Goal: Information Seeking & Learning: Learn about a topic

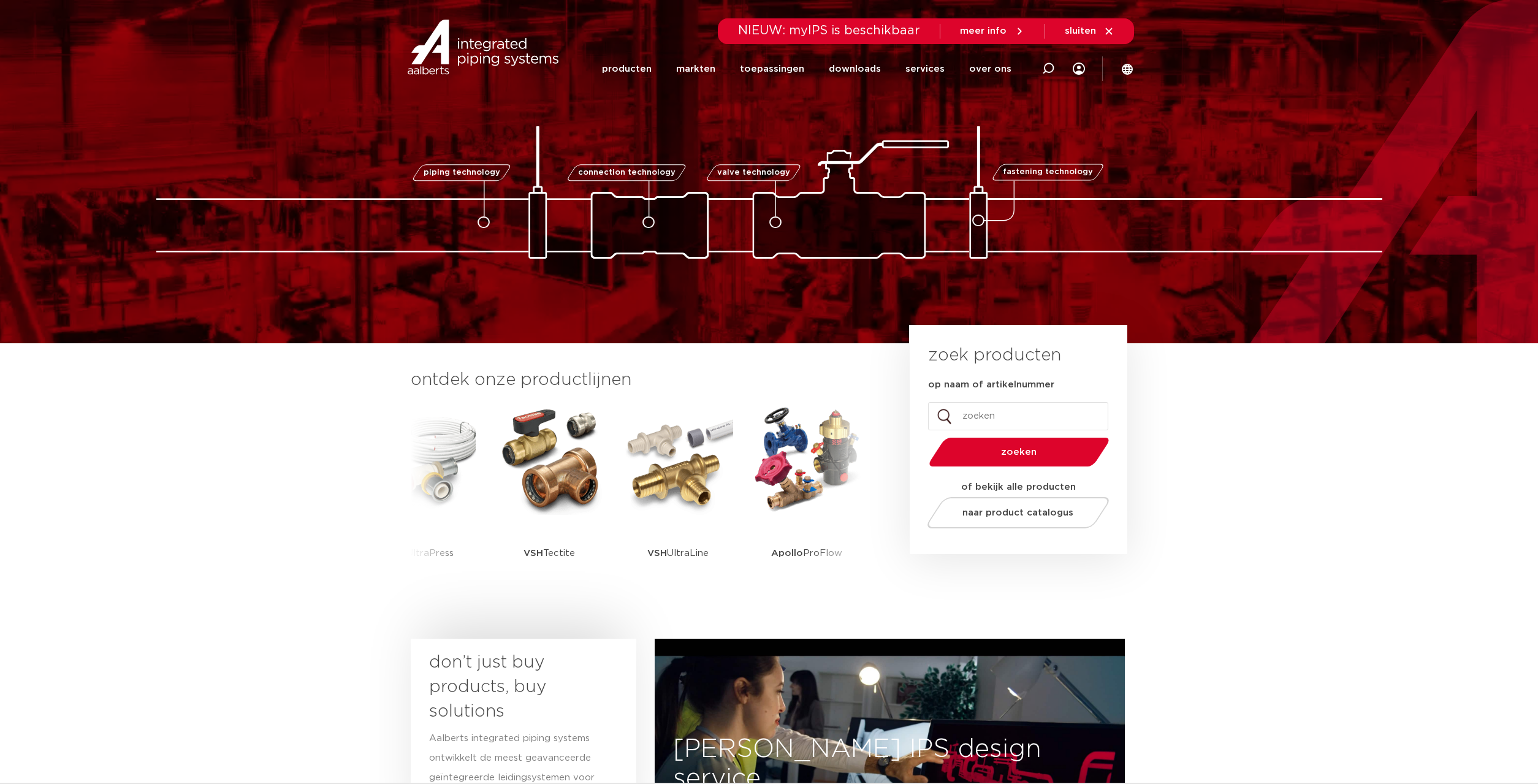
click at [1040, 417] on input "op naam of artikelnummer" at bounding box center [1018, 416] width 180 height 28
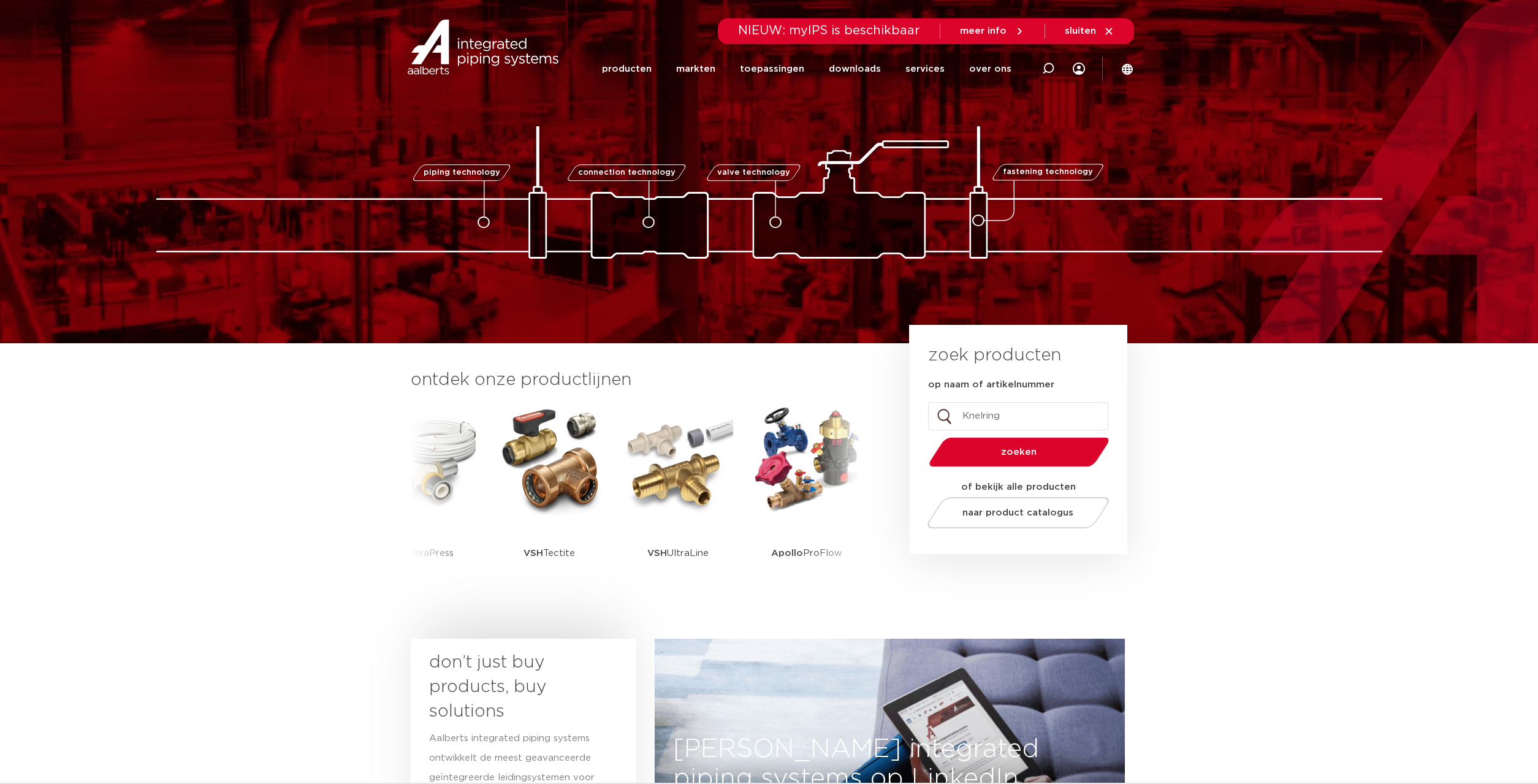
type input "Knelring"
click at [924, 436] on button "zoeken" at bounding box center [1019, 452] width 190 height 31
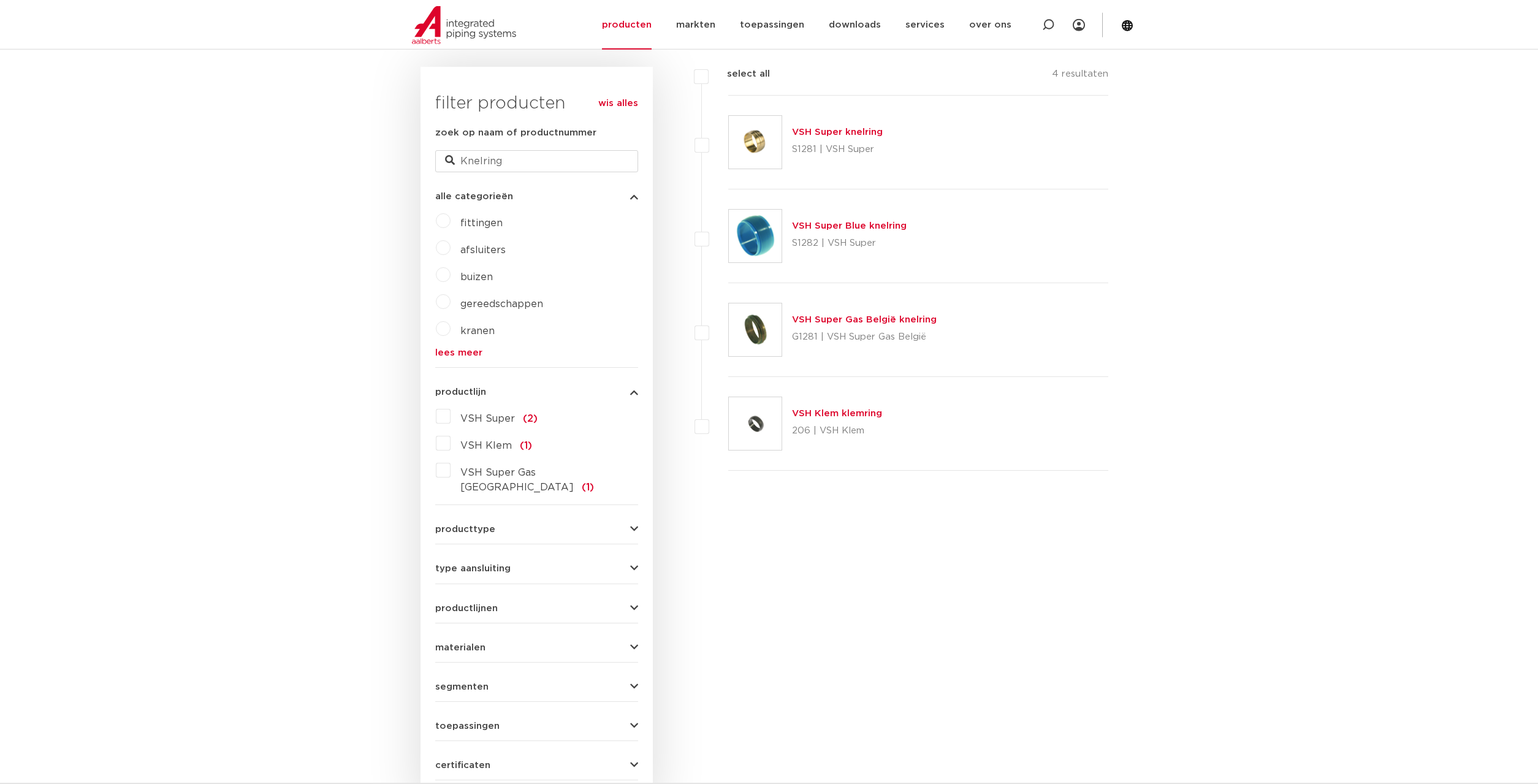
scroll to position [270, 0]
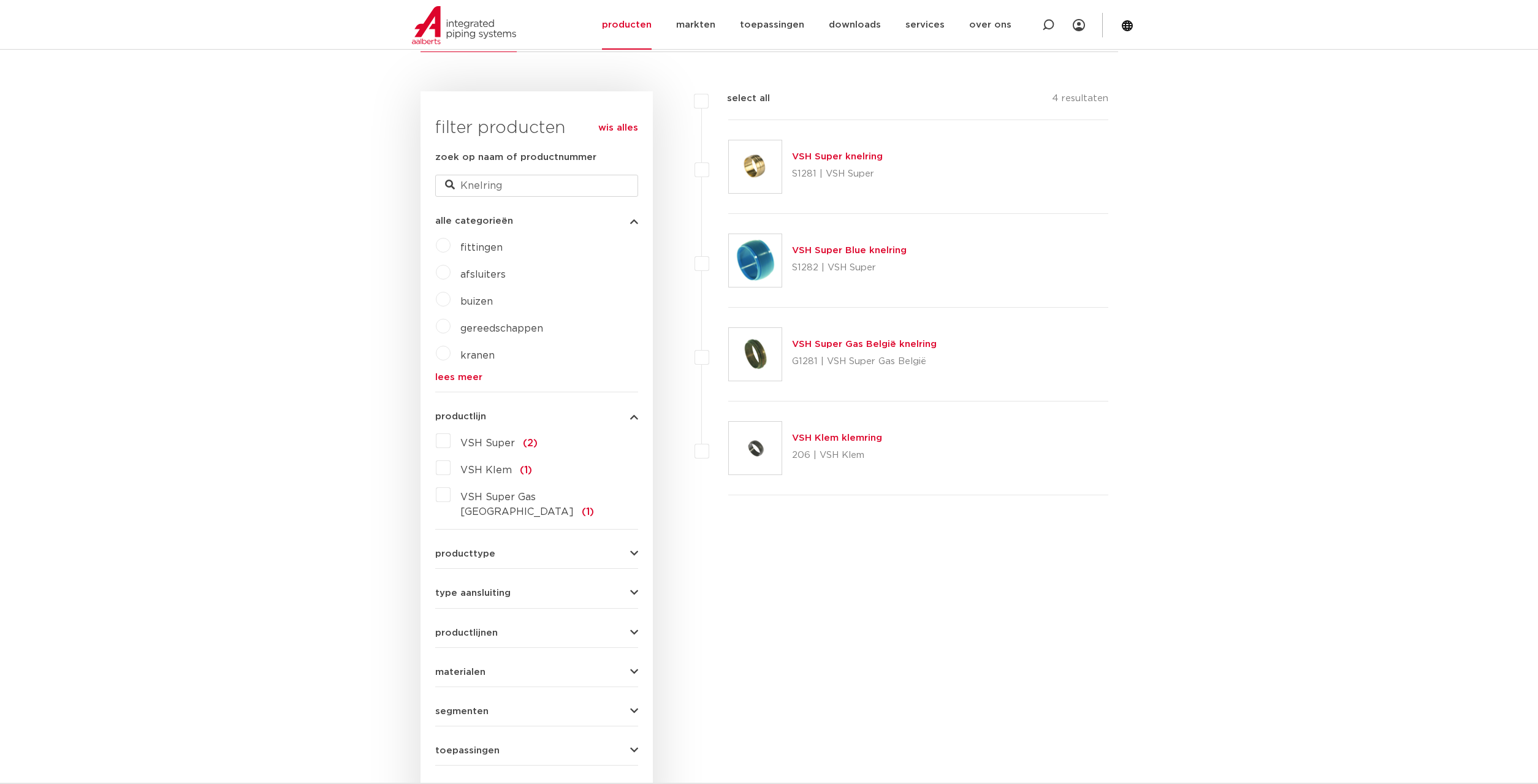
click at [837, 156] on link "VSH Super knelring" at bounding box center [837, 156] width 91 height 9
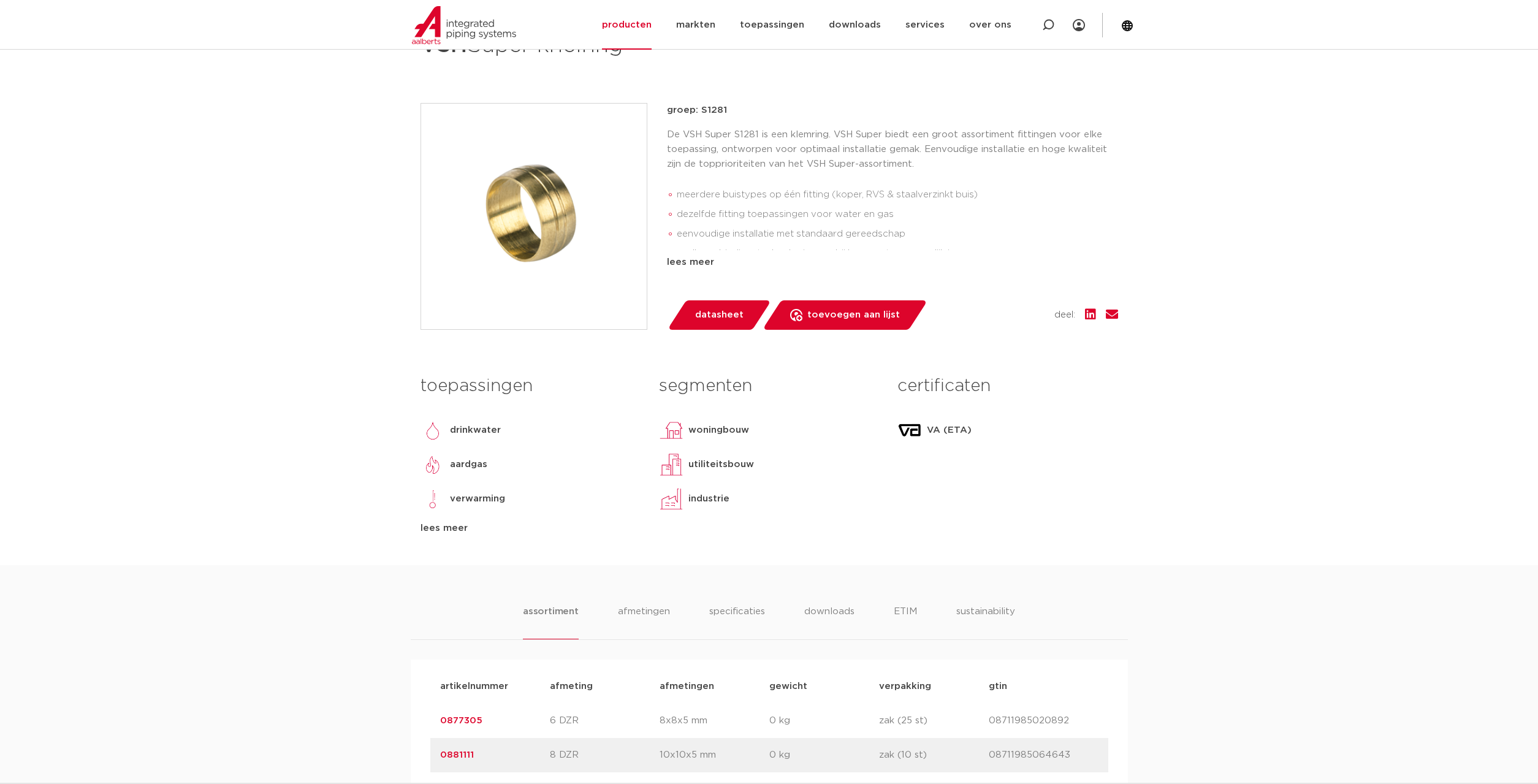
scroll to position [188, 0]
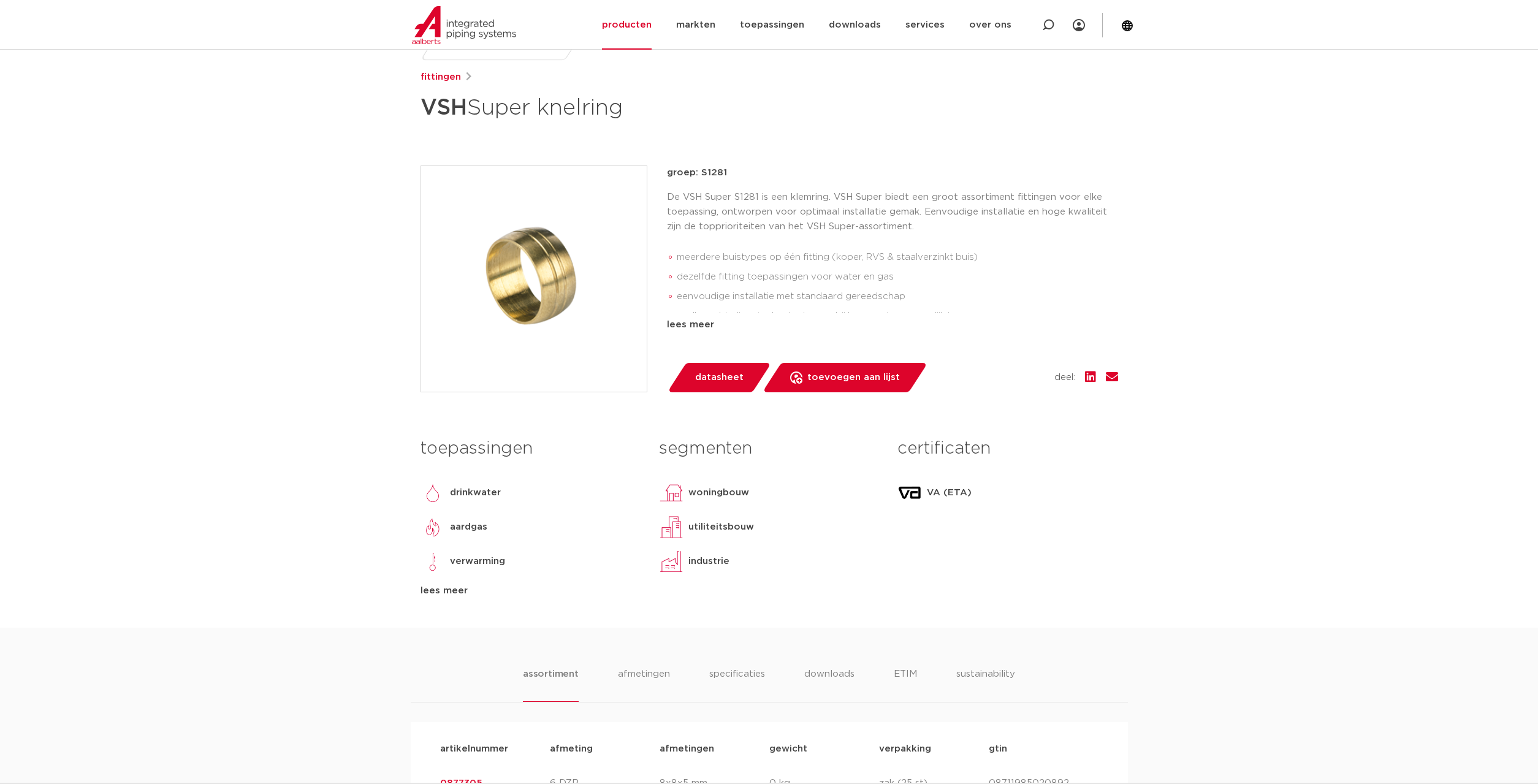
click at [722, 370] on span "datasheet" at bounding box center [719, 378] width 48 height 20
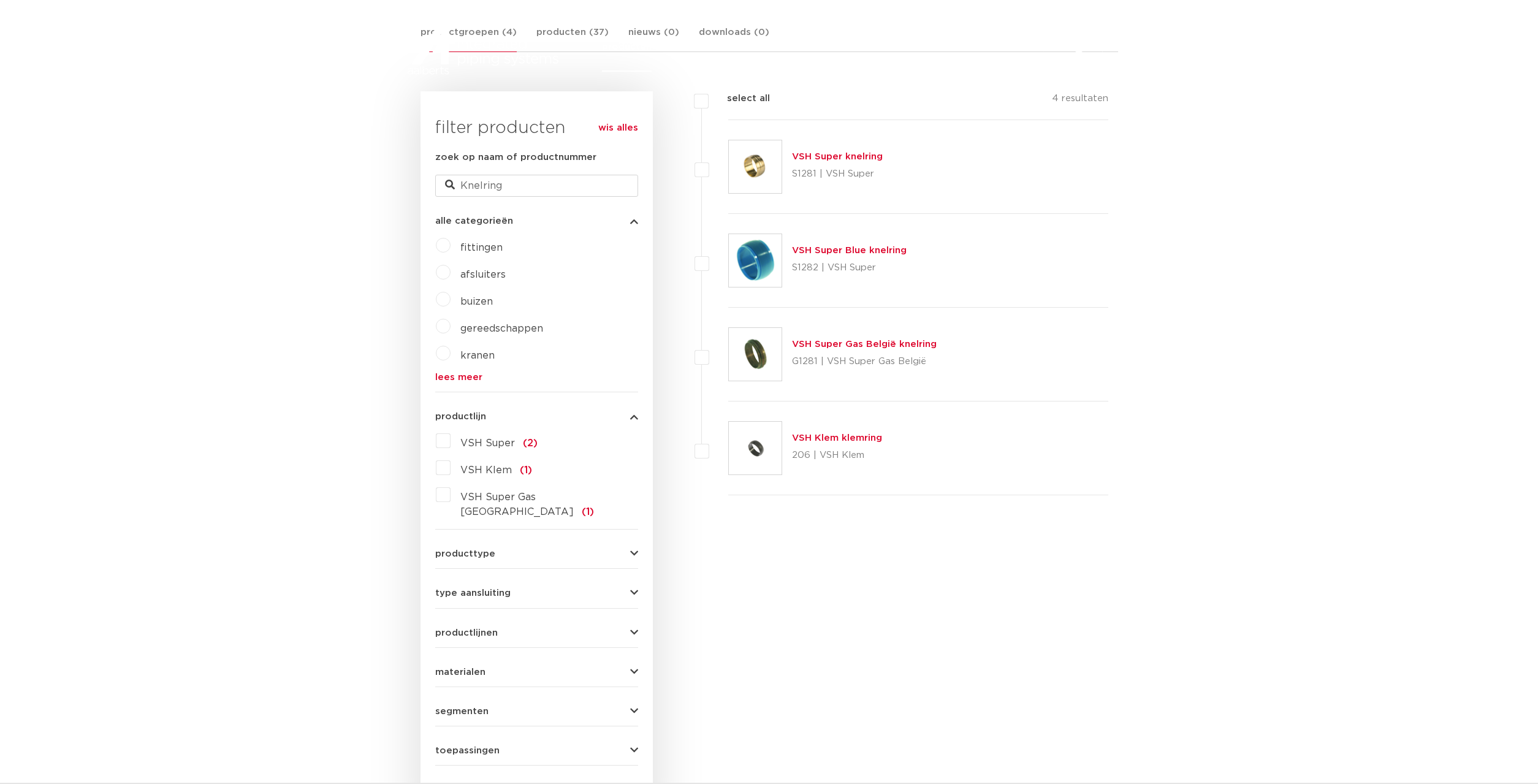
scroll to position [270, 0]
click at [808, 438] on link "VSH Klem klemring" at bounding box center [837, 438] width 90 height 9
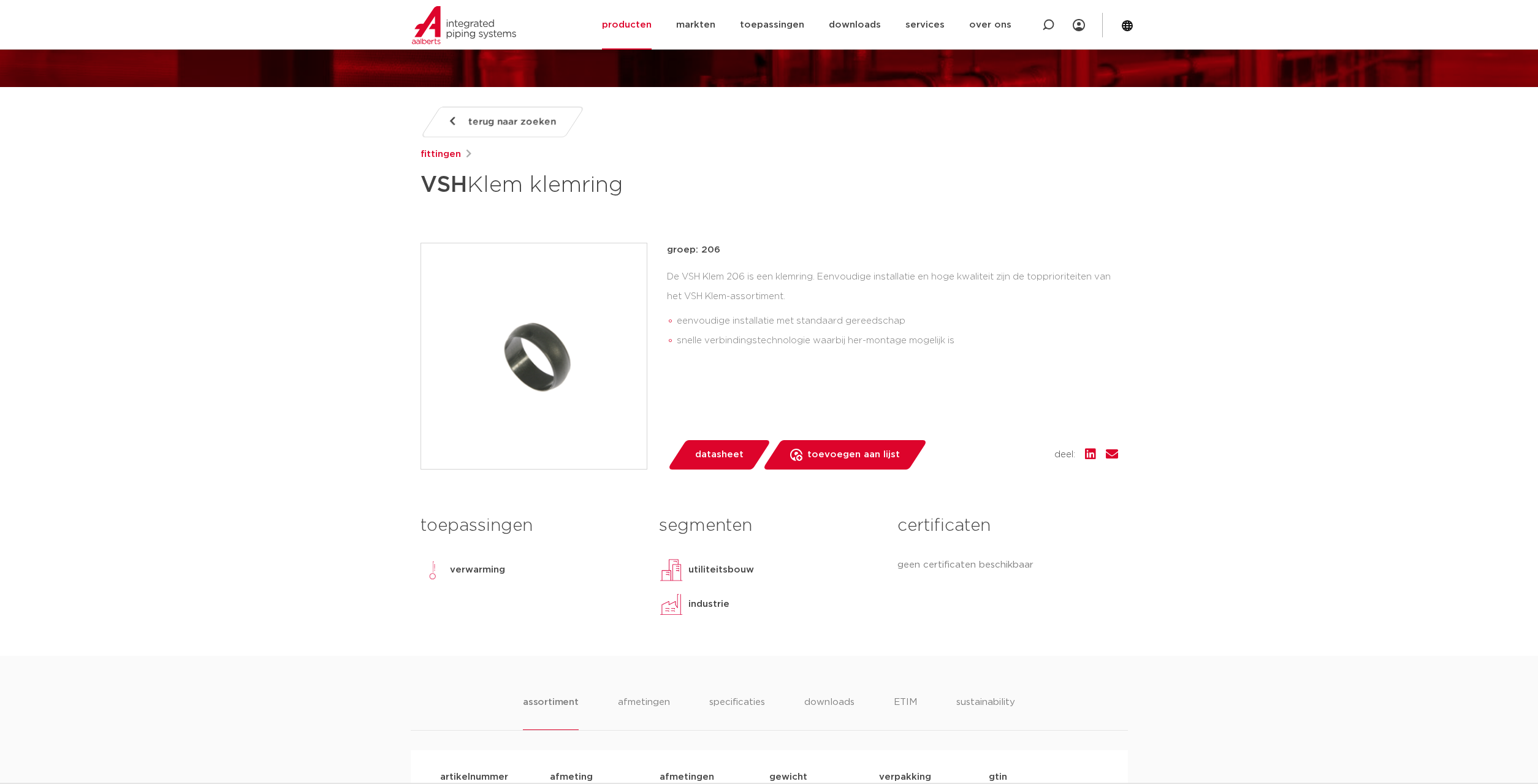
scroll to position [125, 0]
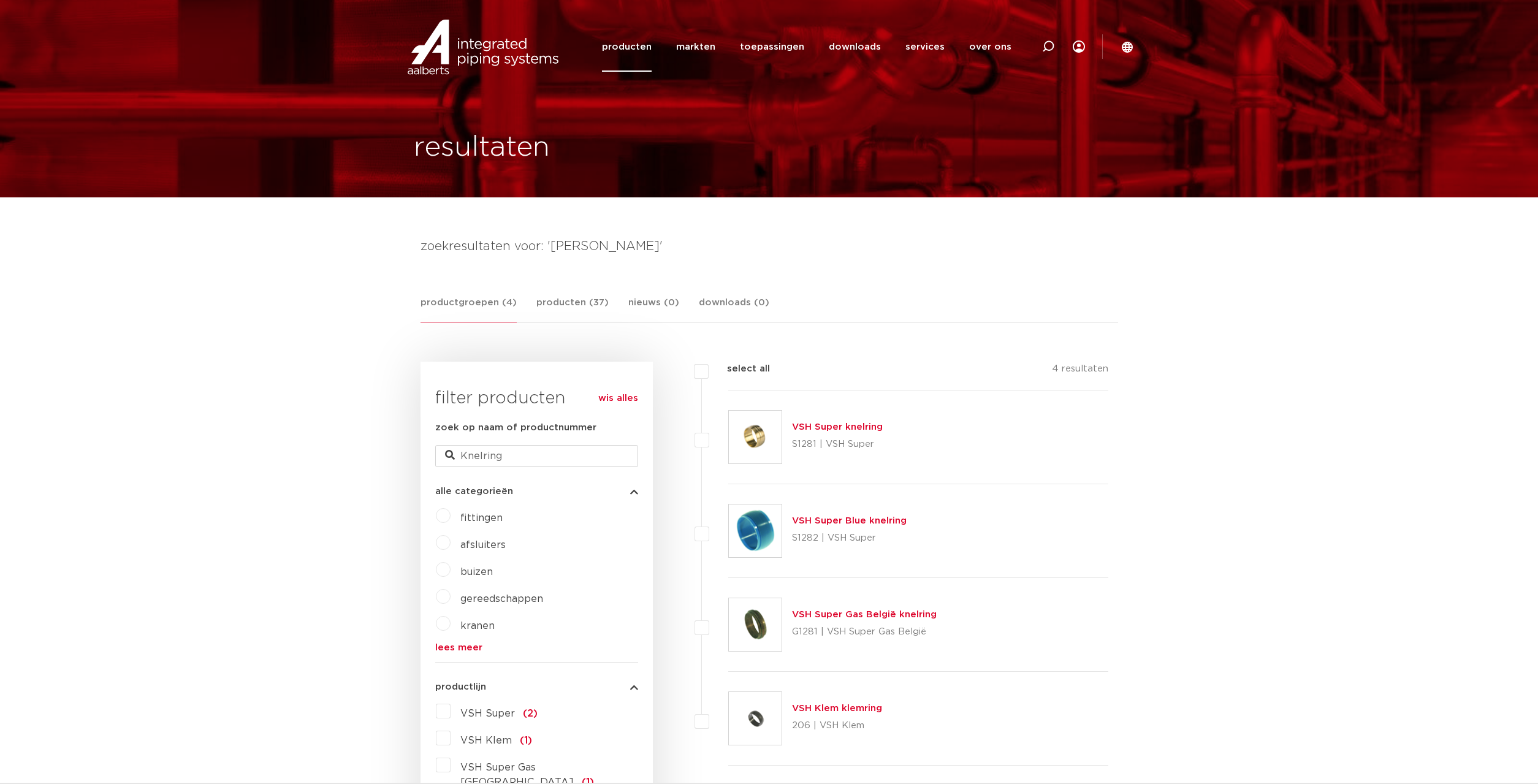
click at [839, 425] on link "VSH Super knelring" at bounding box center [837, 427] width 91 height 9
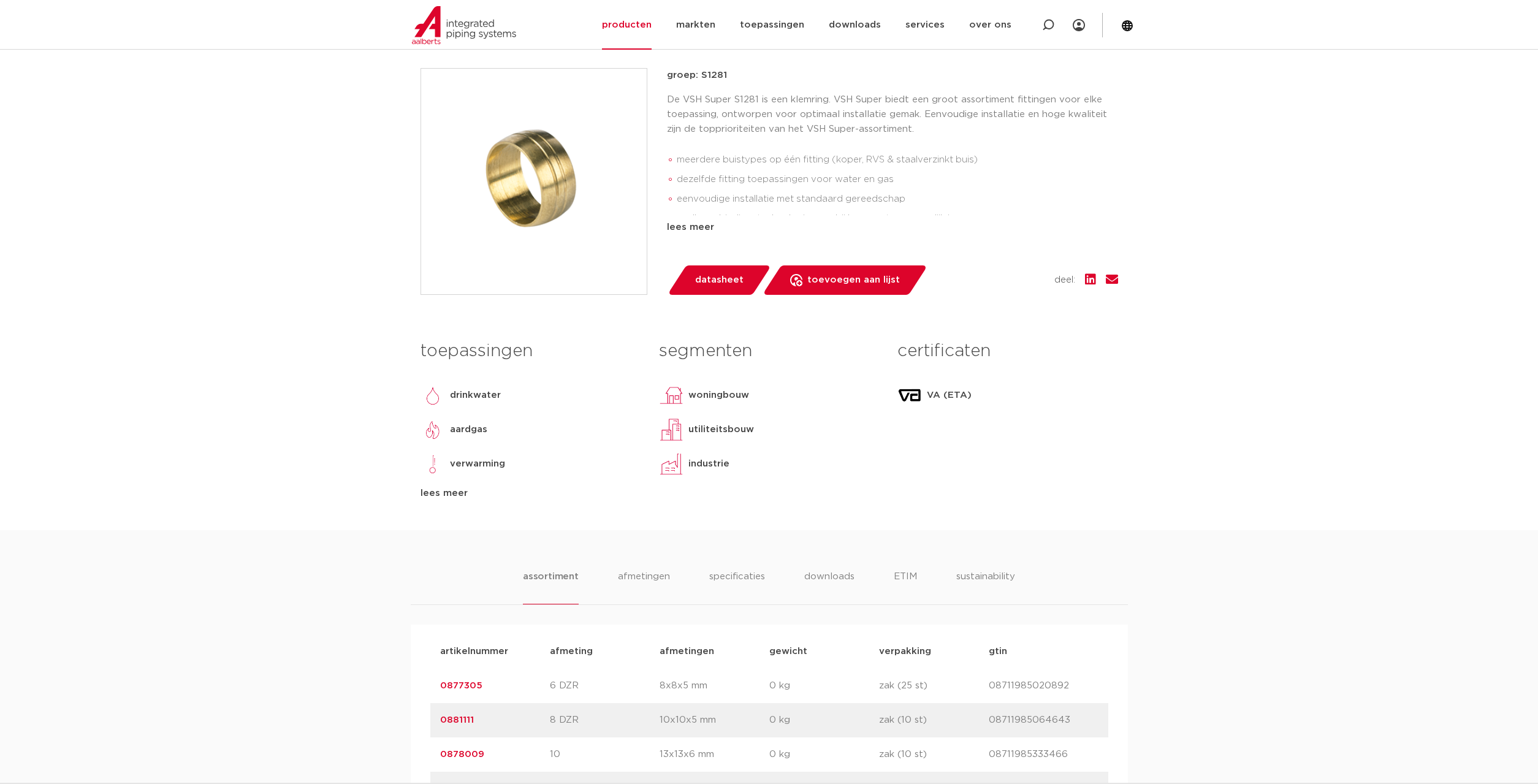
scroll to position [312, 0]
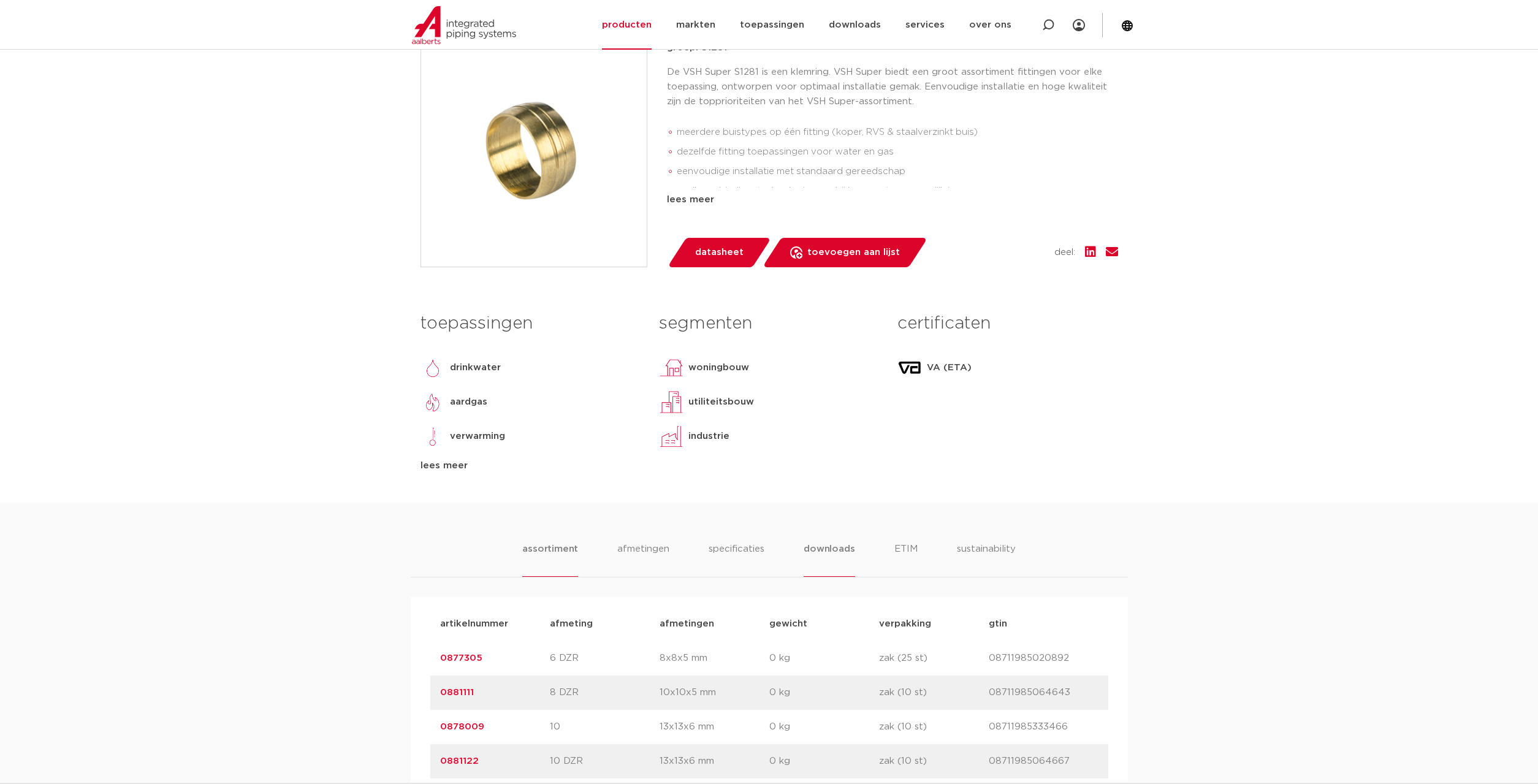
click at [814, 548] on li "downloads" at bounding box center [829, 559] width 51 height 35
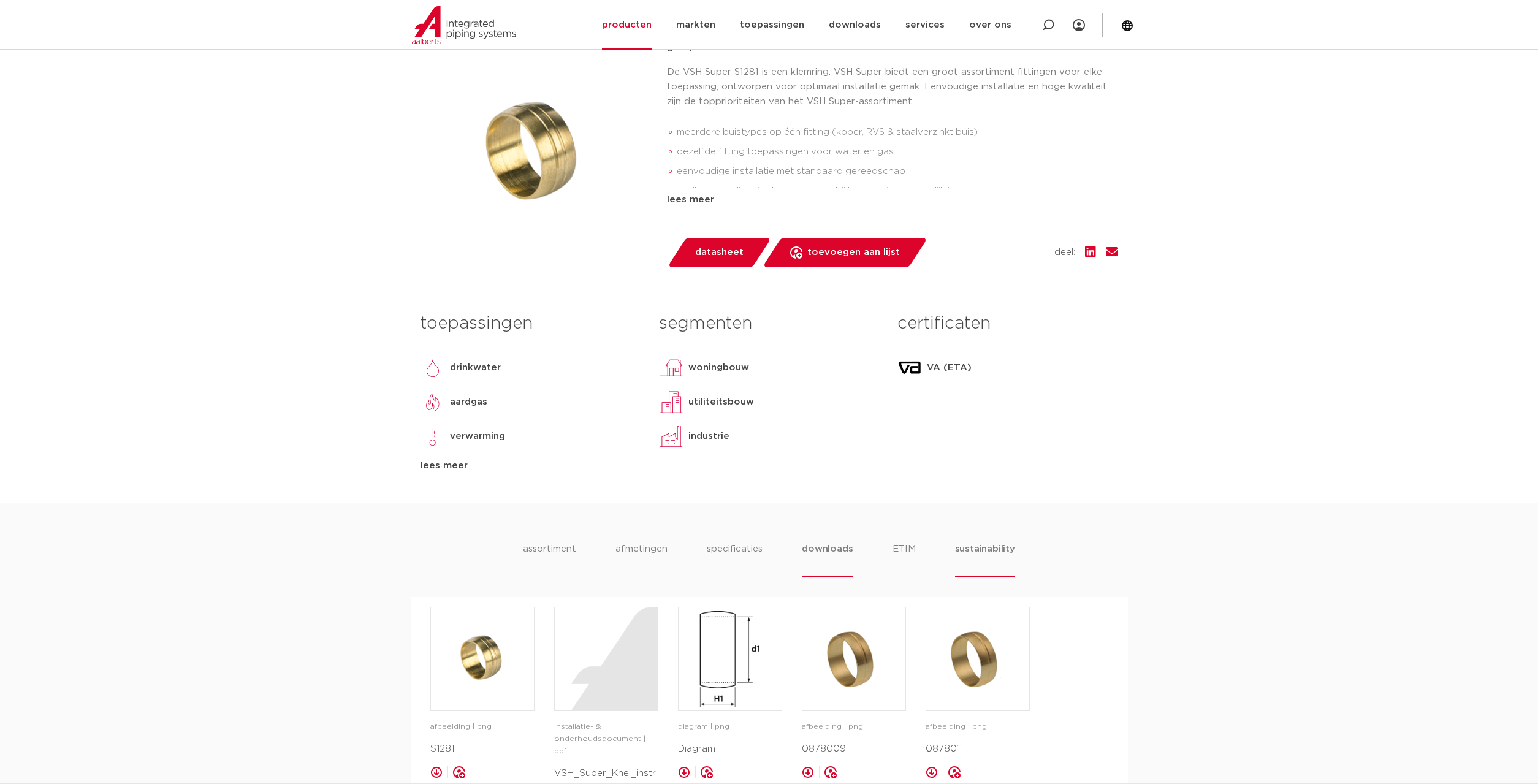
click at [987, 551] on li "sustainability" at bounding box center [985, 559] width 60 height 35
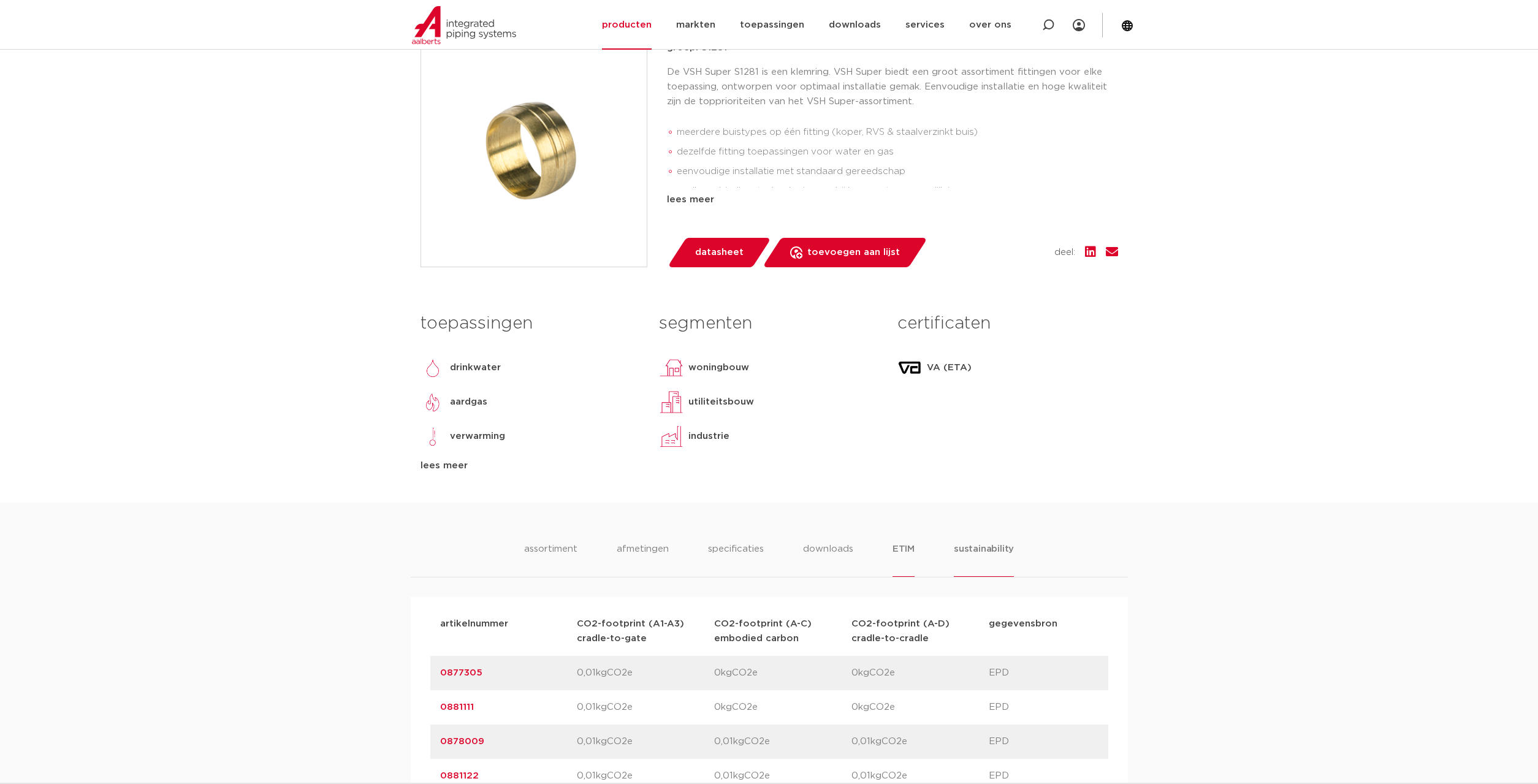
click at [908, 549] on li "ETIM" at bounding box center [903, 559] width 22 height 35
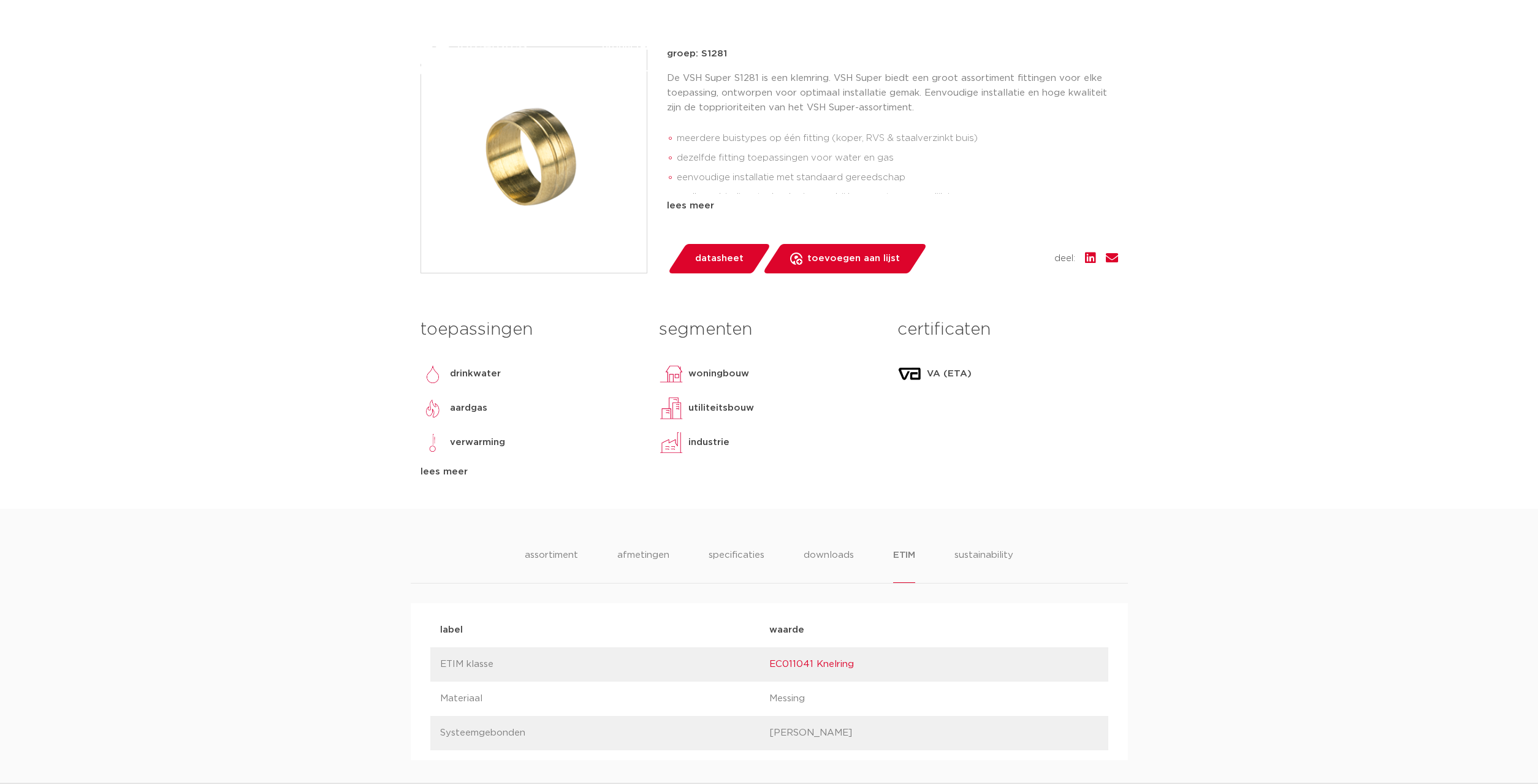
scroll to position [375, 0]
